Goal: Task Accomplishment & Management: Manage account settings

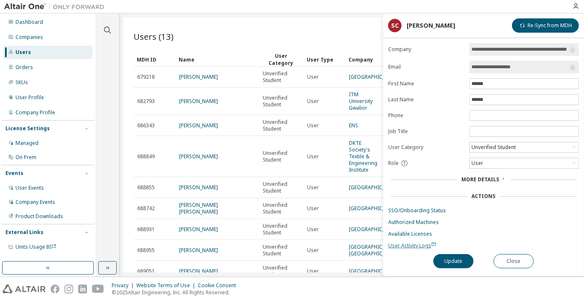
click at [409, 242] on span "User Activity Logs" at bounding box center [412, 245] width 48 height 7
click at [489, 143] on div "Unverified Student" at bounding box center [493, 147] width 47 height 9
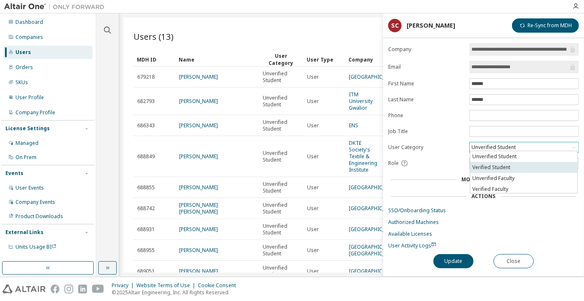
click at [485, 170] on li "Verified Student" at bounding box center [523, 167] width 107 height 11
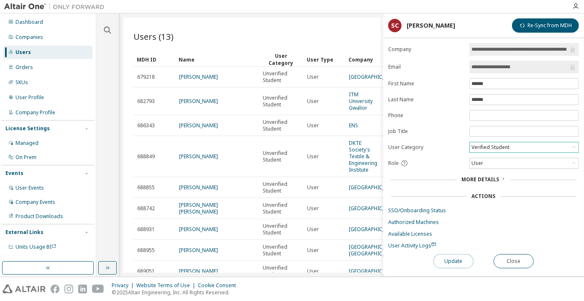
click at [470, 261] on button "Update" at bounding box center [453, 261] width 40 height 14
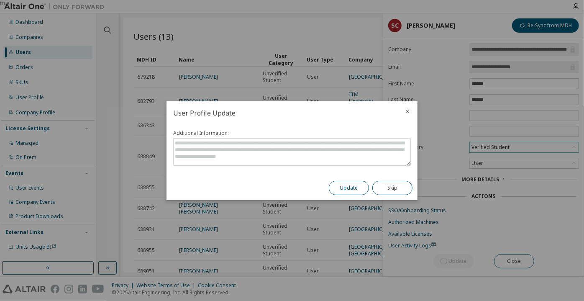
click at [349, 187] on button "Update" at bounding box center [349, 188] width 40 height 14
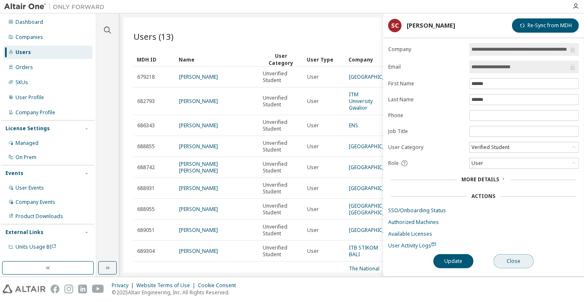
click at [508, 258] on button "Close" at bounding box center [514, 261] width 40 height 14
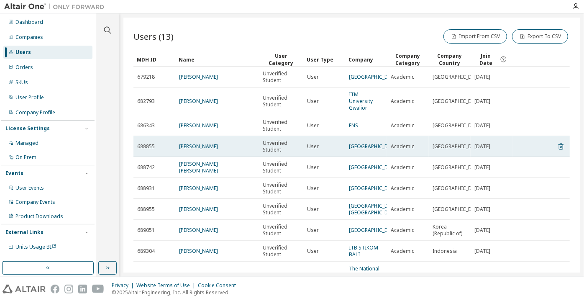
click at [205, 138] on td "Christopher Won" at bounding box center [217, 146] width 84 height 21
click at [205, 143] on link "Christopher Won" at bounding box center [198, 146] width 39 height 7
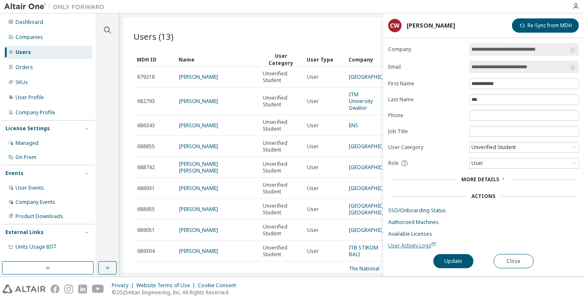
click at [406, 245] on span "User Activity Logs" at bounding box center [412, 245] width 48 height 7
click at [507, 144] on div "Unverified Student" at bounding box center [493, 147] width 47 height 9
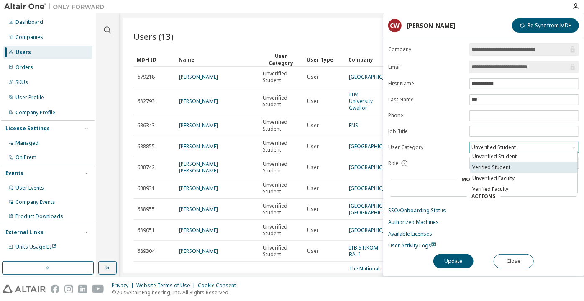
click at [501, 166] on li "Verified Student" at bounding box center [523, 167] width 107 height 11
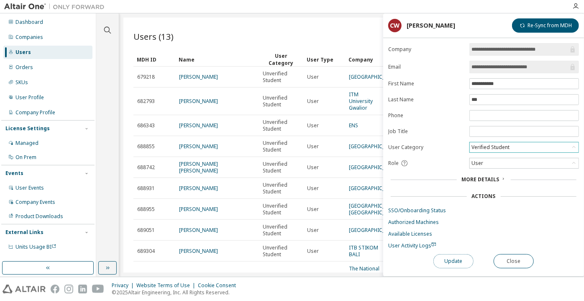
click at [464, 261] on button "Update" at bounding box center [453, 261] width 40 height 14
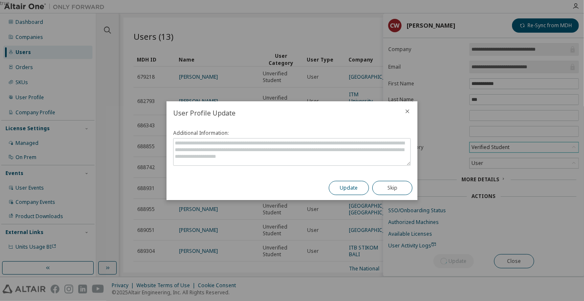
click at [345, 188] on button "Update" at bounding box center [349, 188] width 40 height 14
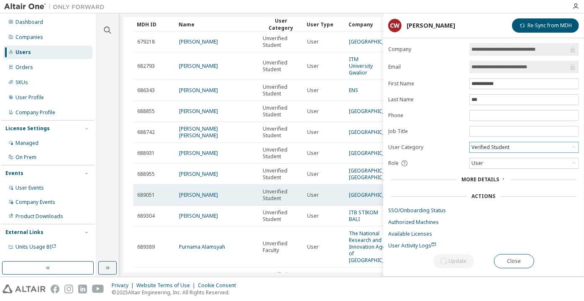
scroll to position [5, 0]
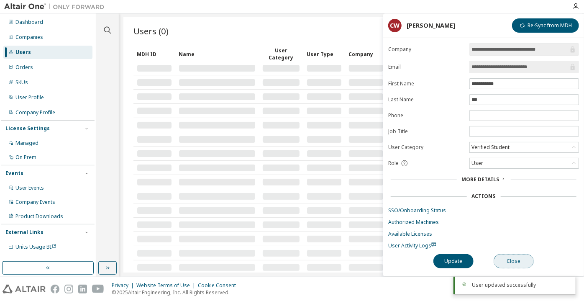
click at [509, 262] on button "Close" at bounding box center [514, 261] width 40 height 14
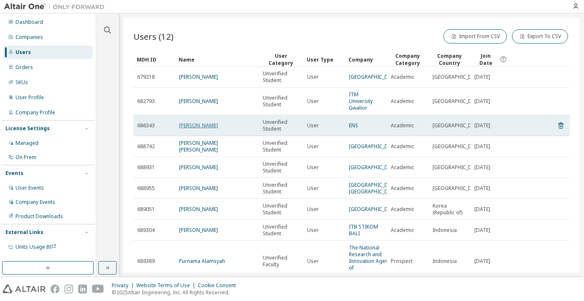
click at [191, 122] on link "[PERSON_NAME]" at bounding box center [198, 125] width 39 height 7
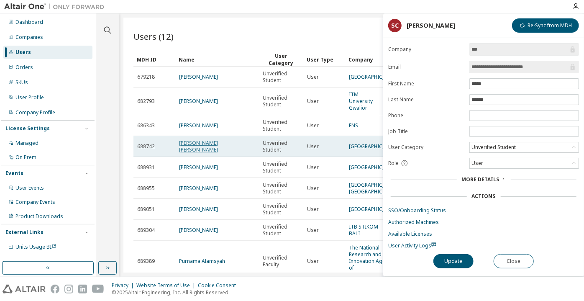
click at [192, 141] on link "SYED ALI REZA" at bounding box center [198, 146] width 39 height 14
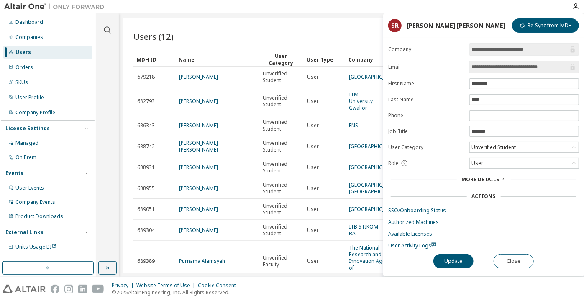
drag, startPoint x: 557, startPoint y: 67, endPoint x: 504, endPoint y: 68, distance: 52.7
click at [504, 68] on input "**********" at bounding box center [519, 67] width 97 height 8
click at [417, 243] on span "User Activity Logs" at bounding box center [412, 245] width 48 height 7
click at [482, 146] on div "Unverified Student" at bounding box center [493, 147] width 47 height 9
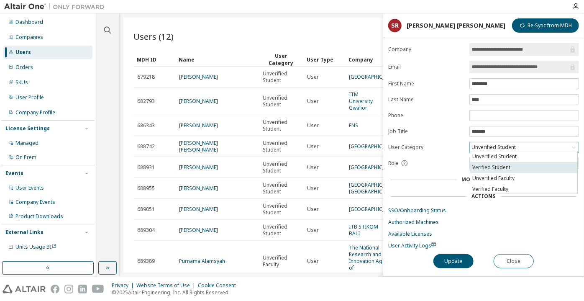
click at [475, 166] on li "Verified Student" at bounding box center [523, 167] width 107 height 11
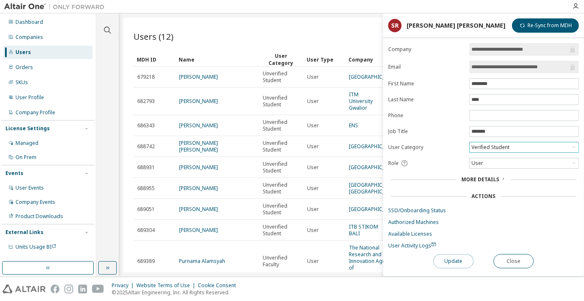
click at [438, 264] on button "Update" at bounding box center [453, 261] width 40 height 14
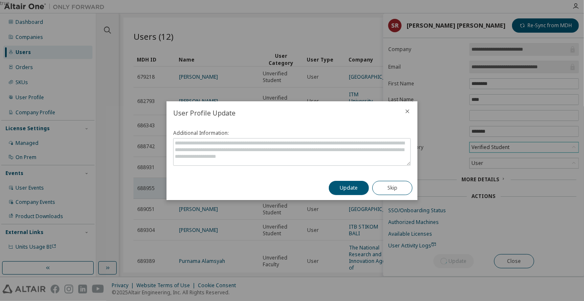
click at [356, 181] on button "Update" at bounding box center [349, 188] width 40 height 14
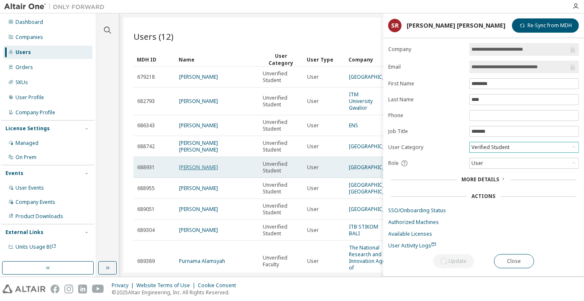
click at [202, 164] on link "[PERSON_NAME]" at bounding box center [198, 167] width 39 height 7
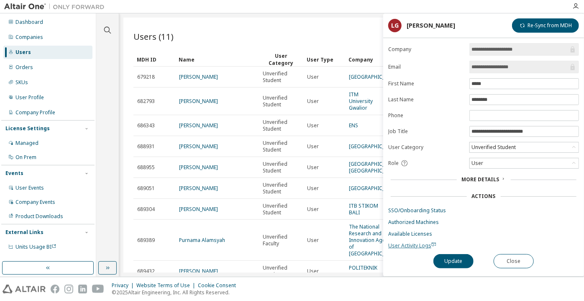
click at [400, 242] on span "User Activity Logs" at bounding box center [412, 245] width 48 height 7
drag, startPoint x: 520, startPoint y: 66, endPoint x: 495, endPoint y: 72, distance: 25.0
click at [495, 72] on span "**********" at bounding box center [524, 67] width 110 height 13
click at [513, 261] on button "Close" at bounding box center [514, 261] width 40 height 14
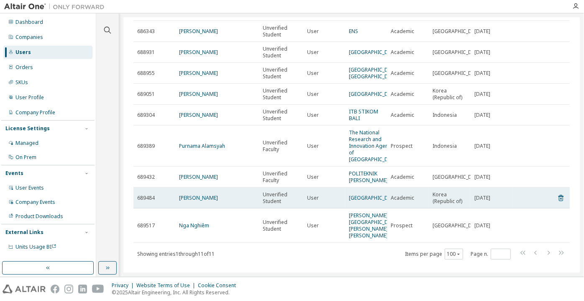
scroll to position [109, 0]
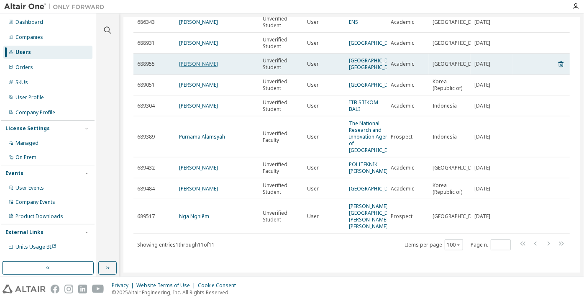
click at [193, 60] on link "[PERSON_NAME]" at bounding box center [198, 63] width 39 height 7
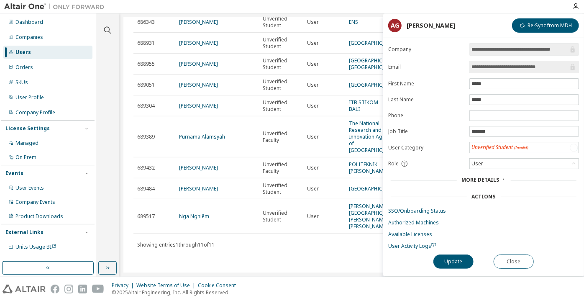
drag, startPoint x: 556, startPoint y: 64, endPoint x: 519, endPoint y: 70, distance: 38.0
click at [519, 70] on input "**********" at bounding box center [519, 67] width 97 height 8
click at [519, 256] on button "Close" at bounding box center [514, 261] width 40 height 14
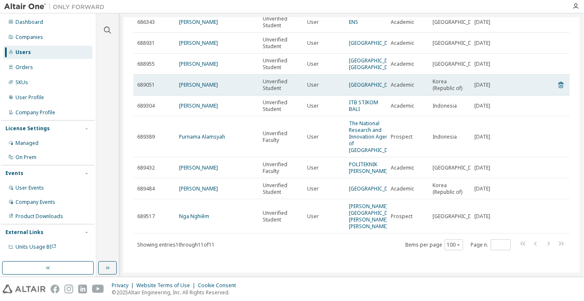
click at [196, 90] on td "Benjamin Lavallée" at bounding box center [217, 84] width 84 height 21
click at [196, 85] on link "Benjamin Lavallée" at bounding box center [198, 84] width 39 height 7
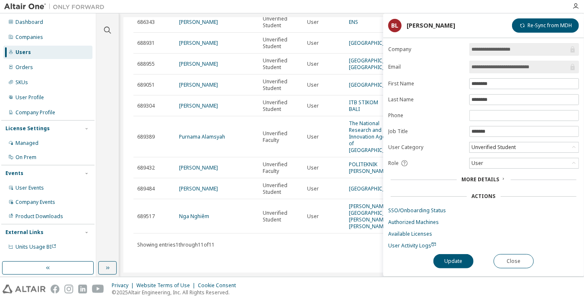
drag, startPoint x: 542, startPoint y: 65, endPoint x: 517, endPoint y: 68, distance: 24.8
click at [517, 68] on input "**********" at bounding box center [519, 67] width 97 height 8
click at [502, 69] on input "**********" at bounding box center [519, 67] width 97 height 8
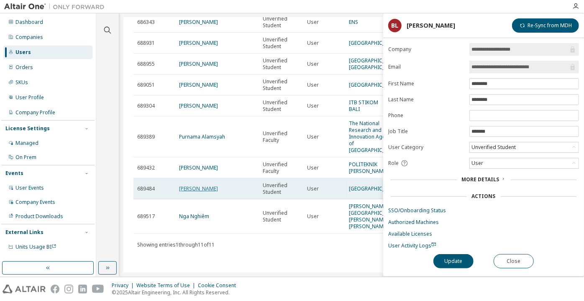
click at [206, 187] on link "celestin godefroy mourier" at bounding box center [198, 188] width 39 height 7
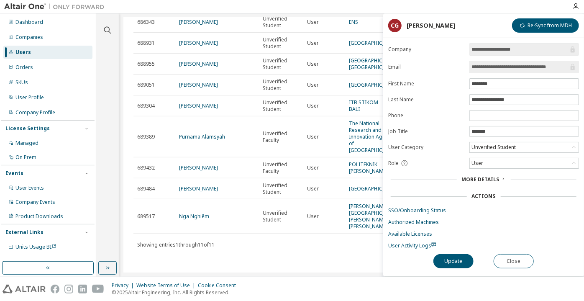
click at [511, 67] on input "**********" at bounding box center [519, 67] width 97 height 8
click at [505, 260] on button "Close" at bounding box center [514, 261] width 40 height 14
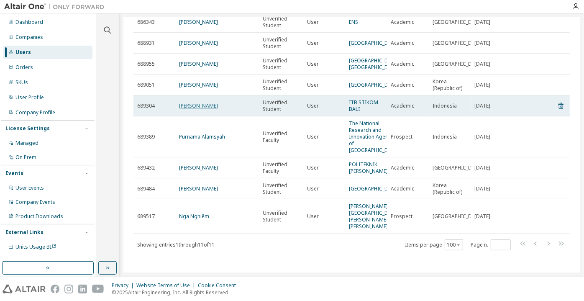
click at [213, 108] on link "Amrizal Amrizal" at bounding box center [198, 105] width 39 height 7
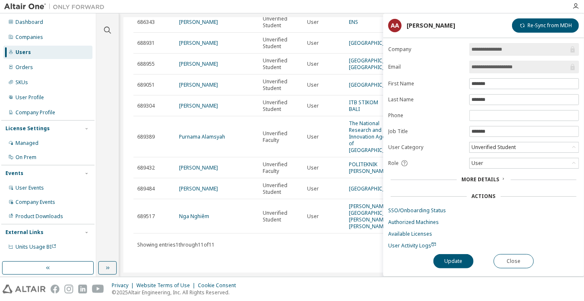
drag, startPoint x: 522, startPoint y: 67, endPoint x: 493, endPoint y: 65, distance: 28.9
click at [493, 65] on input "**********" at bounding box center [519, 67] width 97 height 8
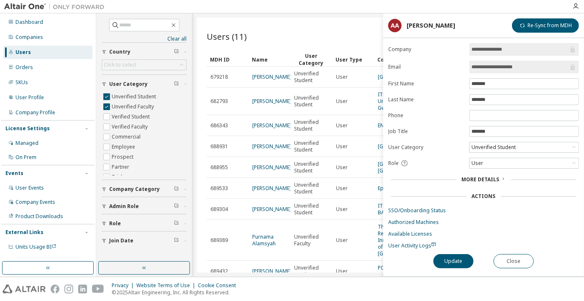
click at [487, 264] on div "Update Close" at bounding box center [483, 261] width 191 height 14
click at [503, 254] on button "Close" at bounding box center [514, 261] width 40 height 14
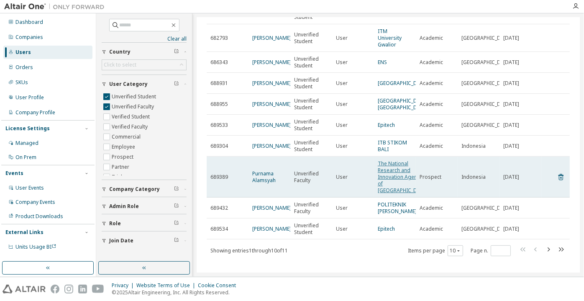
scroll to position [76, 0]
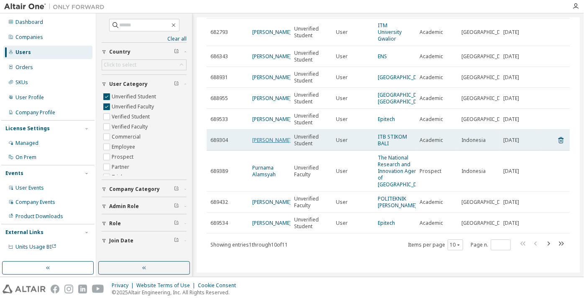
click at [265, 136] on link "Amrizal Amrizal" at bounding box center [271, 139] width 39 height 7
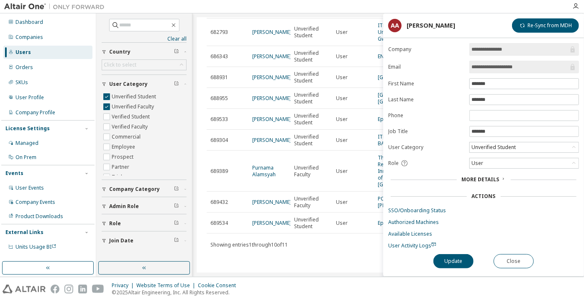
drag, startPoint x: 530, startPoint y: 63, endPoint x: 461, endPoint y: 67, distance: 69.6
click at [461, 67] on form "**********" at bounding box center [483, 146] width 191 height 206
click at [515, 262] on button "Close" at bounding box center [514, 261] width 40 height 14
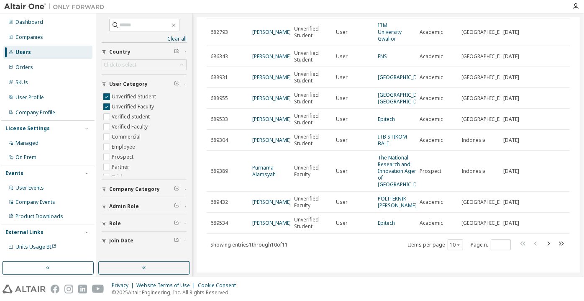
scroll to position [81, 0]
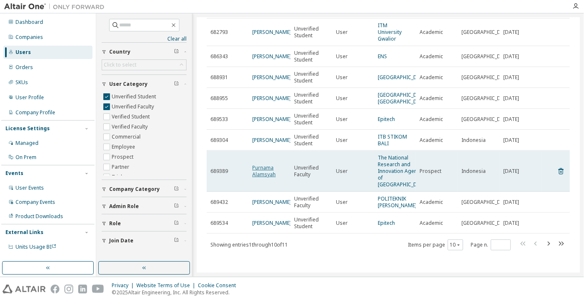
click at [265, 164] on link "Purnama Alamsyah" at bounding box center [263, 171] width 23 height 14
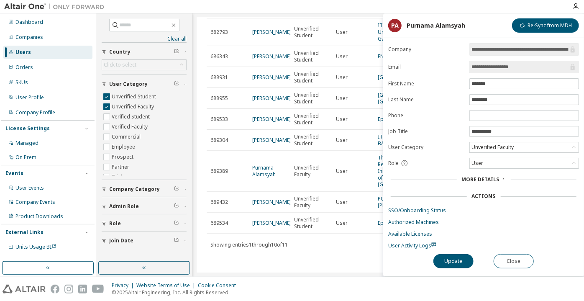
drag, startPoint x: 523, startPoint y: 64, endPoint x: 496, endPoint y: 65, distance: 26.8
click at [496, 65] on input "**********" at bounding box center [519, 67] width 97 height 8
click at [509, 261] on button "Close" at bounding box center [514, 261] width 40 height 14
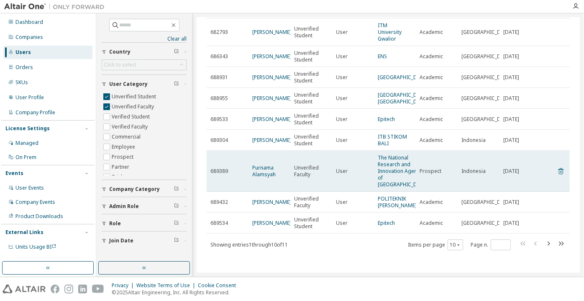
click at [557, 166] on icon at bounding box center [561, 171] width 8 height 10
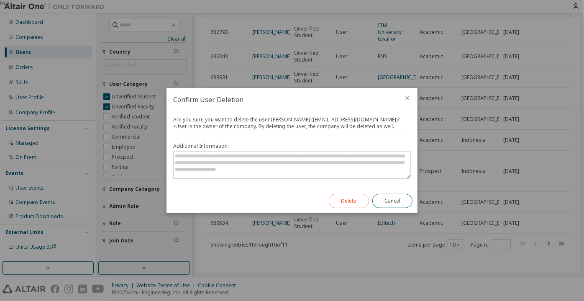
click at [338, 201] on button "Delete" at bounding box center [349, 201] width 40 height 14
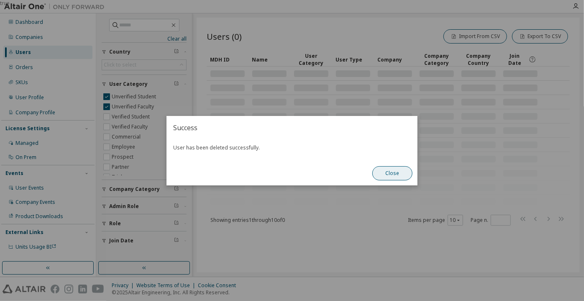
click at [385, 169] on button "Close" at bounding box center [392, 173] width 40 height 14
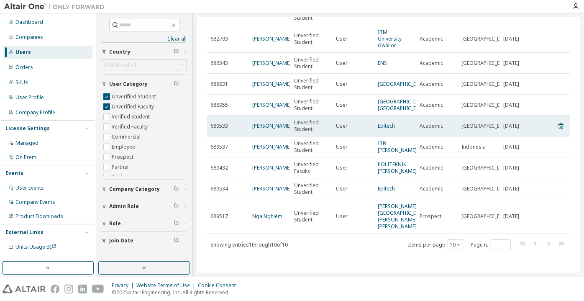
scroll to position [74, 0]
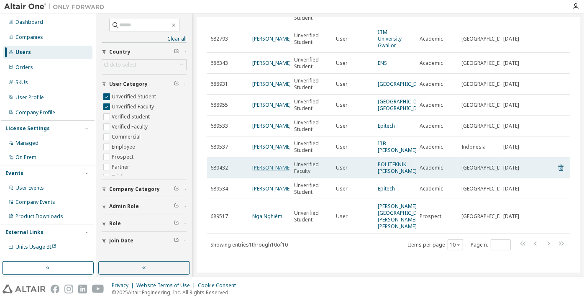
click at [261, 164] on link "Hussein Md Zan" at bounding box center [271, 167] width 39 height 7
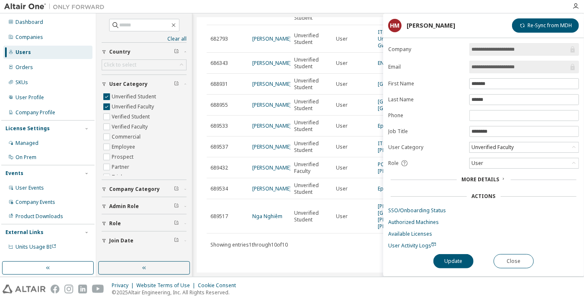
drag, startPoint x: 534, startPoint y: 67, endPoint x: 493, endPoint y: 68, distance: 40.6
click at [493, 68] on input "**********" at bounding box center [519, 67] width 97 height 8
click at [502, 260] on button "Close" at bounding box center [514, 261] width 40 height 14
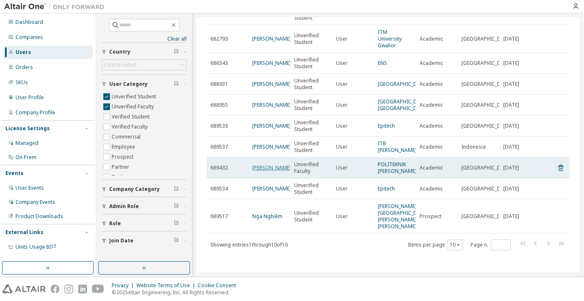
click at [252, 164] on link "Hussein Md Zan" at bounding box center [271, 167] width 39 height 7
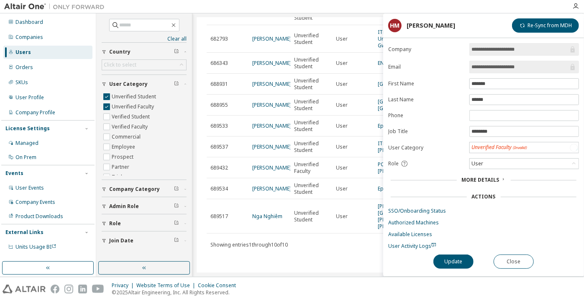
click at [483, 65] on input "**********" at bounding box center [519, 67] width 97 height 8
click at [497, 260] on button "Close" at bounding box center [514, 261] width 40 height 14
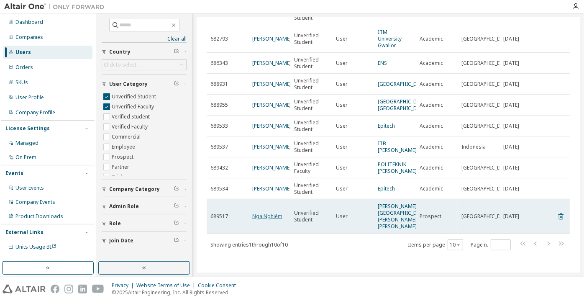
click at [272, 217] on link "Nga Nghiêm" at bounding box center [267, 215] width 30 height 7
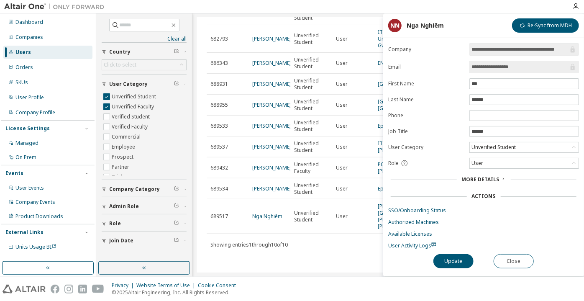
drag, startPoint x: 525, startPoint y: 67, endPoint x: 492, endPoint y: 68, distance: 33.5
click at [492, 68] on input "**********" at bounding box center [519, 67] width 97 height 8
click at [512, 254] on button "Close" at bounding box center [514, 261] width 40 height 14
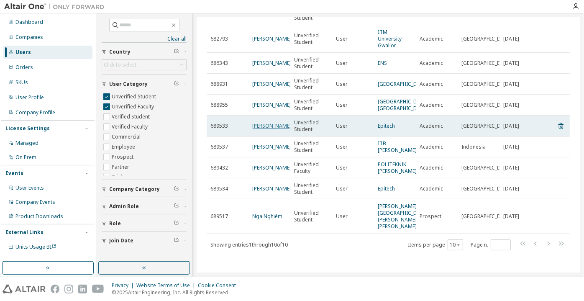
click at [255, 122] on link "Benjamin Lavallée" at bounding box center [271, 125] width 39 height 7
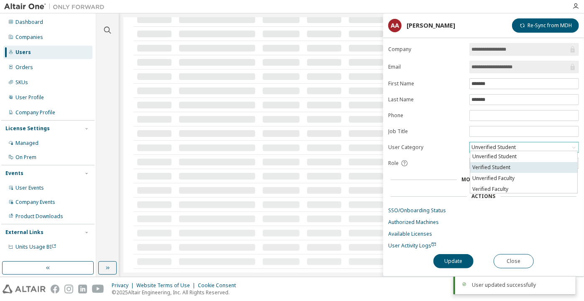
scroll to position [26, 0]
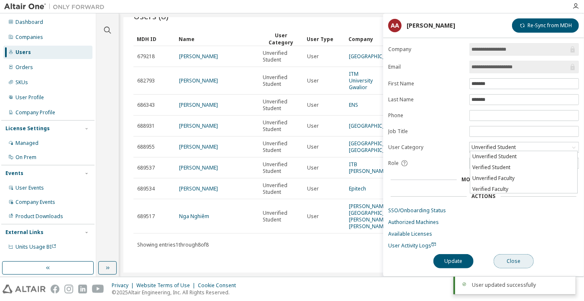
click at [520, 257] on button "Close" at bounding box center [514, 261] width 40 height 14
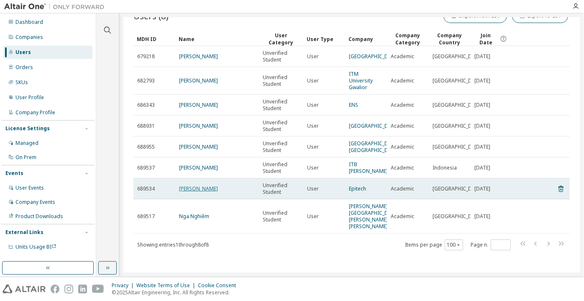
click at [207, 192] on link "[PERSON_NAME]" at bounding box center [198, 188] width 39 height 7
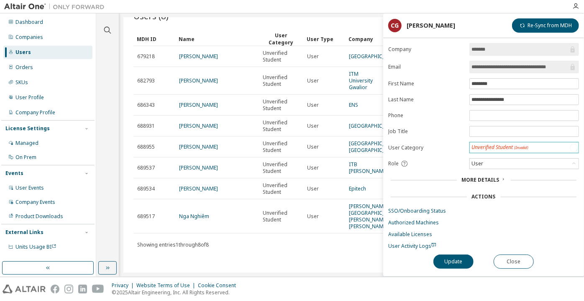
click at [483, 146] on div "Unverified Student (Invalid)" at bounding box center [499, 147] width 57 height 7
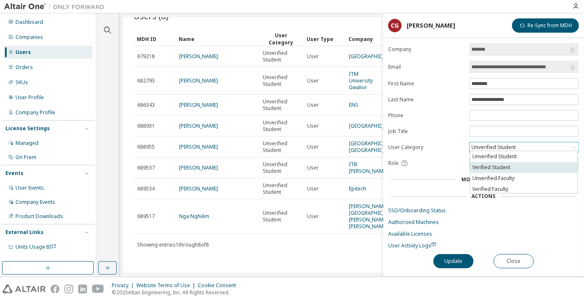
click at [484, 169] on li "Verified Student" at bounding box center [523, 167] width 107 height 11
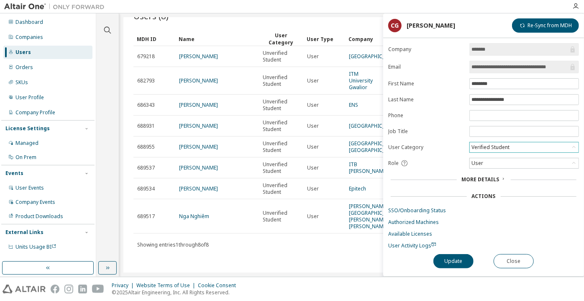
click at [463, 269] on div "**********" at bounding box center [483, 159] width 201 height 233
click at [461, 261] on button "Update" at bounding box center [453, 261] width 40 height 14
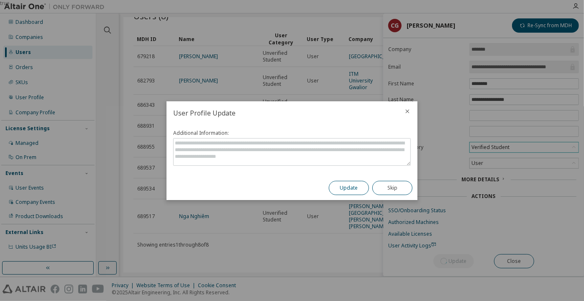
click at [358, 186] on button "Update" at bounding box center [349, 188] width 40 height 14
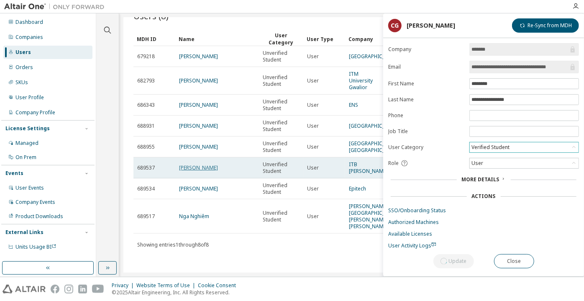
click at [214, 168] on link "[PERSON_NAME]" at bounding box center [198, 167] width 39 height 7
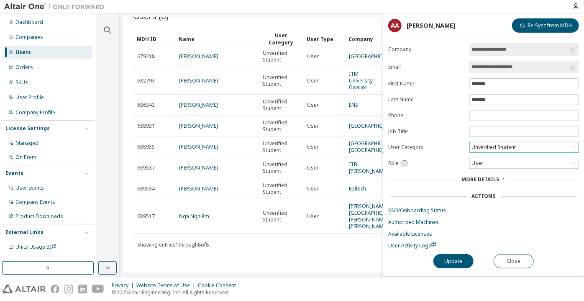
click at [481, 143] on div "Unverified Student" at bounding box center [493, 147] width 47 height 9
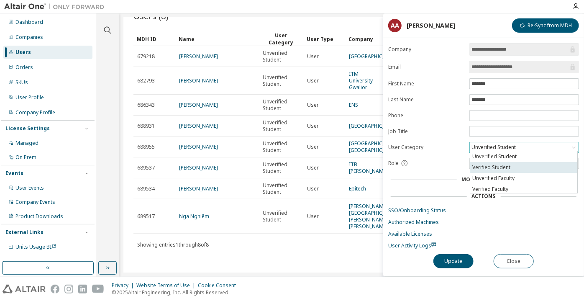
click at [485, 165] on li "Verified Student" at bounding box center [523, 167] width 107 height 11
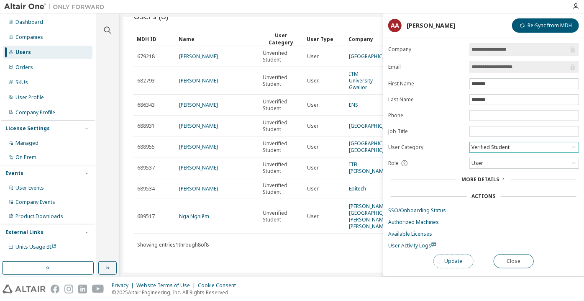
click at [453, 262] on button "Update" at bounding box center [453, 261] width 40 height 14
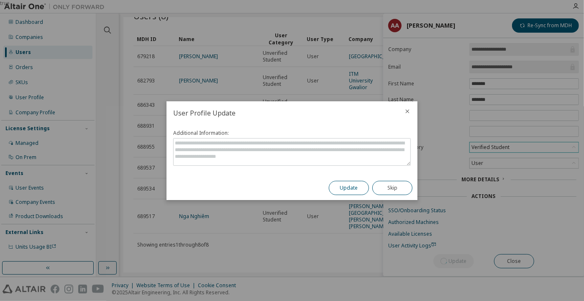
click at [348, 182] on button "Update" at bounding box center [349, 188] width 40 height 14
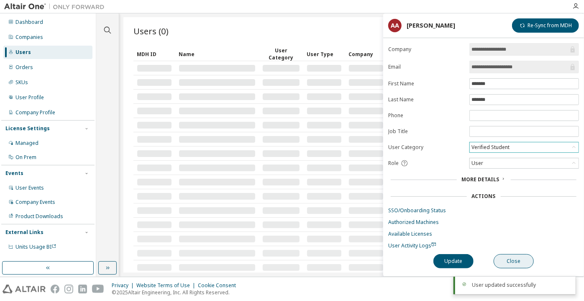
scroll to position [54, 0]
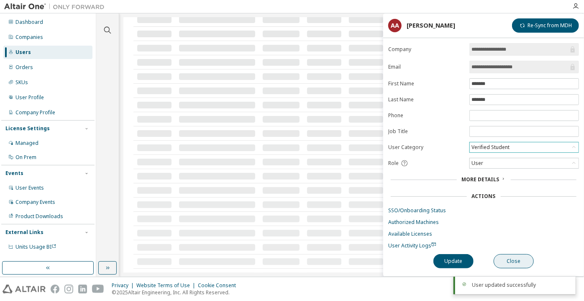
click at [507, 264] on body "**********" at bounding box center [292, 150] width 584 height 301
click at [505, 254] on button "Close" at bounding box center [514, 261] width 40 height 14
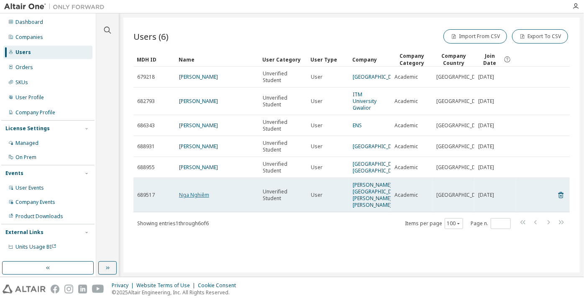
click at [205, 198] on link "Nga Nghiêm" at bounding box center [194, 194] width 30 height 7
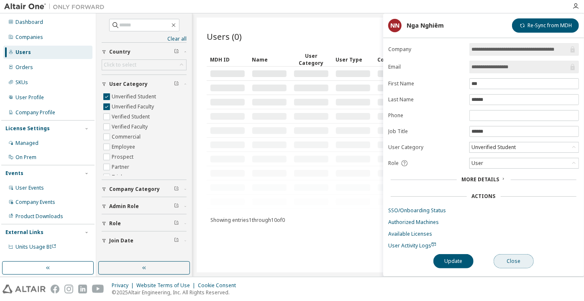
click at [500, 254] on button "Close" at bounding box center [514, 261] width 40 height 14
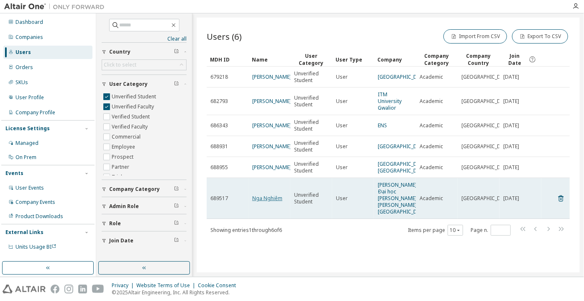
click at [264, 202] on link "Nga Nghiêm" at bounding box center [267, 198] width 30 height 7
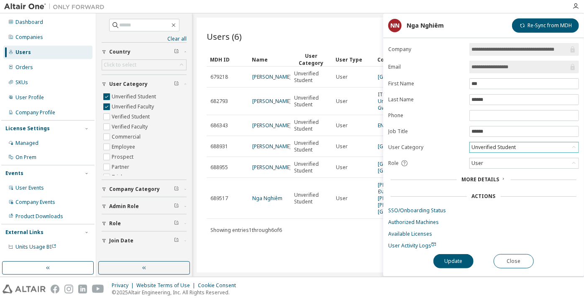
click at [490, 145] on div "Unverified Student" at bounding box center [493, 147] width 47 height 9
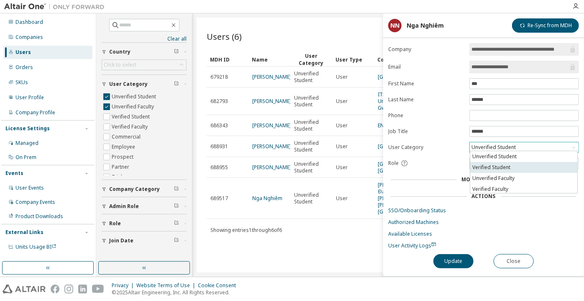
click at [498, 169] on li "Verified Student" at bounding box center [523, 167] width 107 height 11
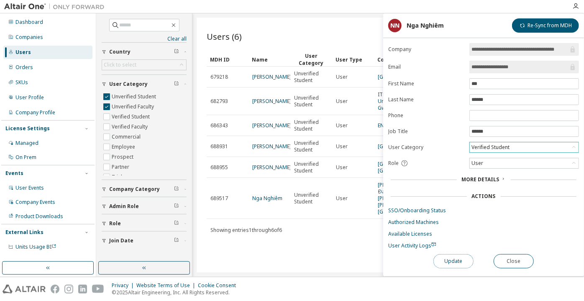
click at [452, 257] on button "Update" at bounding box center [453, 261] width 40 height 14
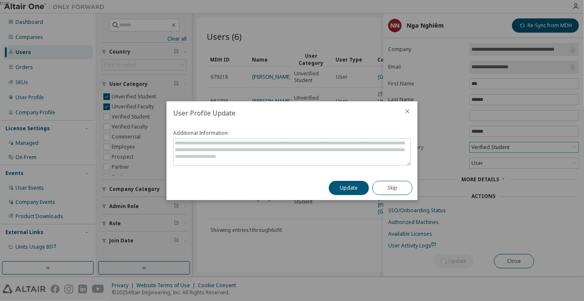
click at [352, 197] on div "Update Skip" at bounding box center [371, 188] width 94 height 24
click at [346, 173] on div "Additional Information:" at bounding box center [291, 150] width 251 height 51
click at [346, 182] on button "Update" at bounding box center [349, 188] width 40 height 14
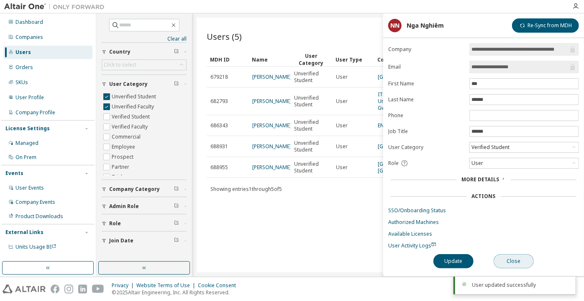
click at [498, 263] on button "Close" at bounding box center [514, 261] width 40 height 14
